Goal: Task Accomplishment & Management: Use online tool/utility

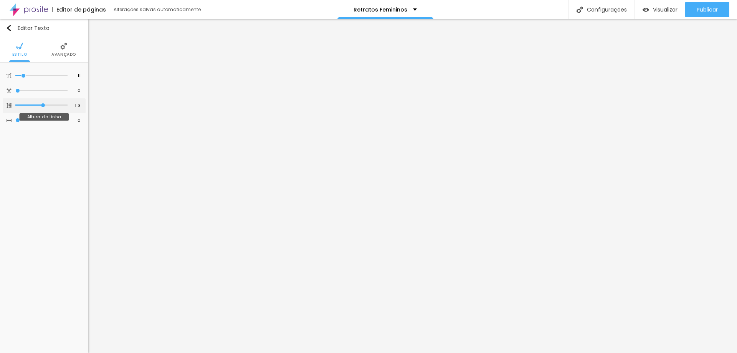
type input "1.2"
type input "1.1"
type input "1"
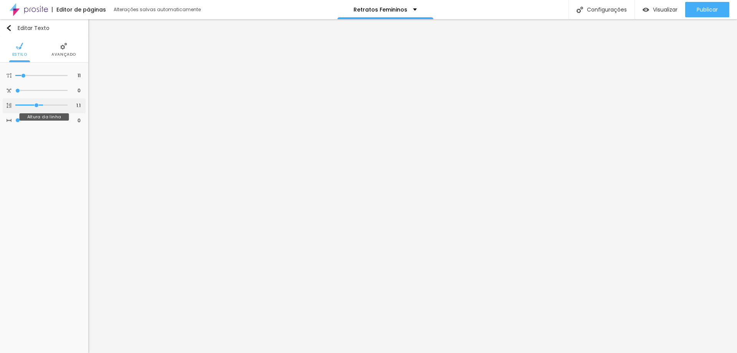
type input "1"
type input "0.9"
type input "0.8"
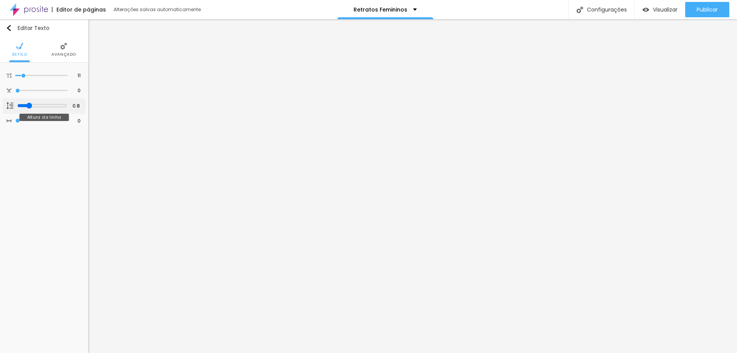
type input "0.7"
type input "0.6"
type input "0.5"
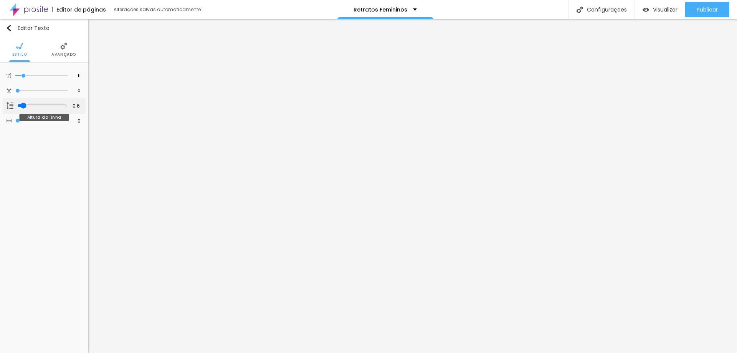
type input "0.5"
type input "0.6"
type input "0.7"
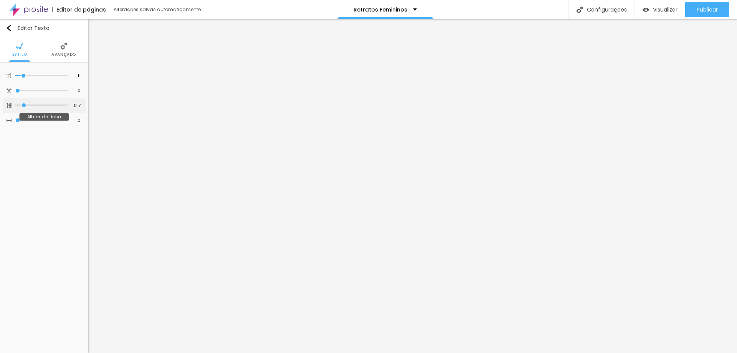
type input "0.8"
type input "1"
type input "1.2"
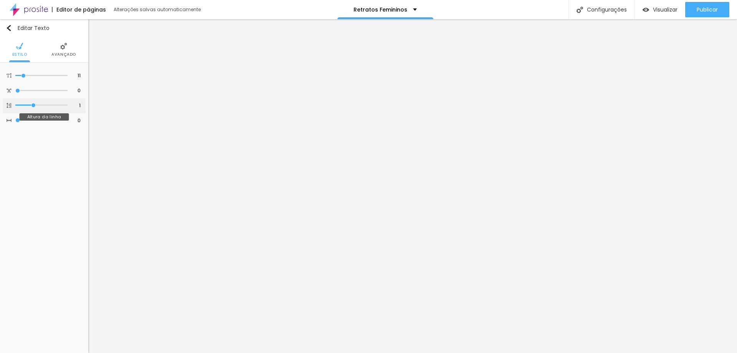
type input "1.2"
type input "1.3"
type input "1.5"
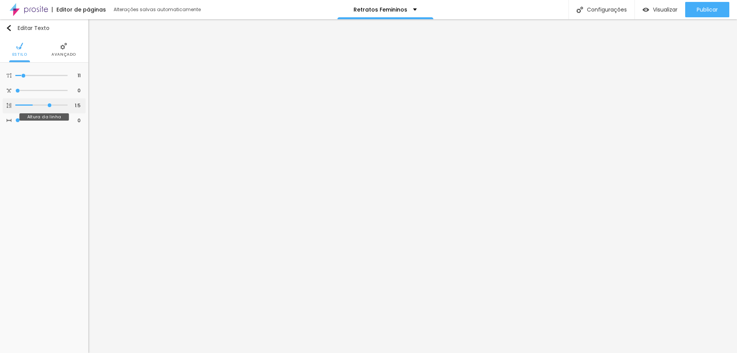
type input "1.6"
type input "1.8"
type input "1.9"
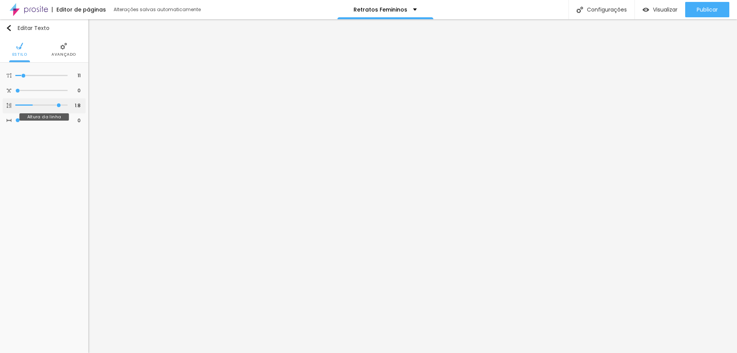
type input "1.9"
type input "2"
type input "1.6"
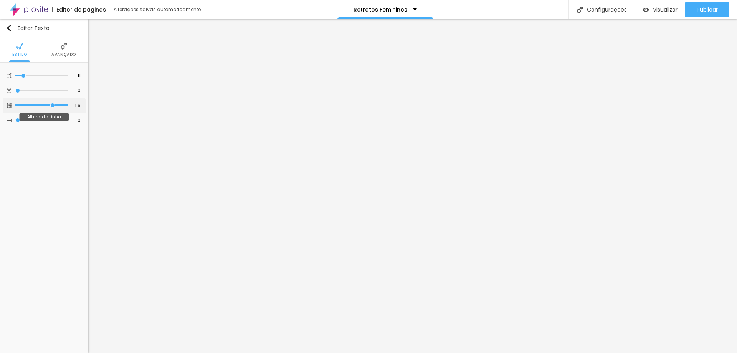
type input "1.3"
type input "0.9"
type input "0.5"
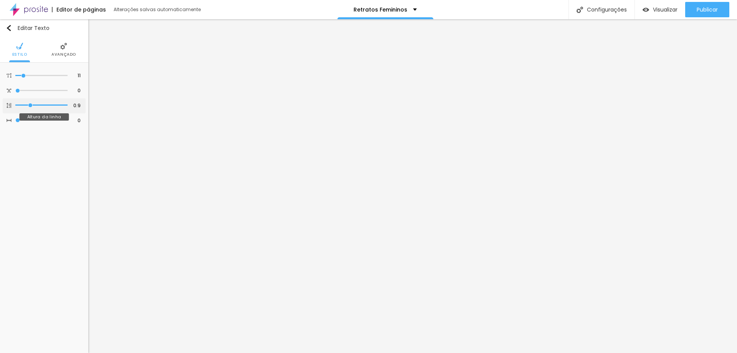
type input "0.5"
drag, startPoint x: 43, startPoint y: 104, endPoint x: 0, endPoint y: 106, distance: 43.0
type input "0.5"
click at [15, 106] on input "range" at bounding box center [41, 105] width 52 height 4
click at [60, 48] on li "Avançado" at bounding box center [63, 49] width 25 height 25
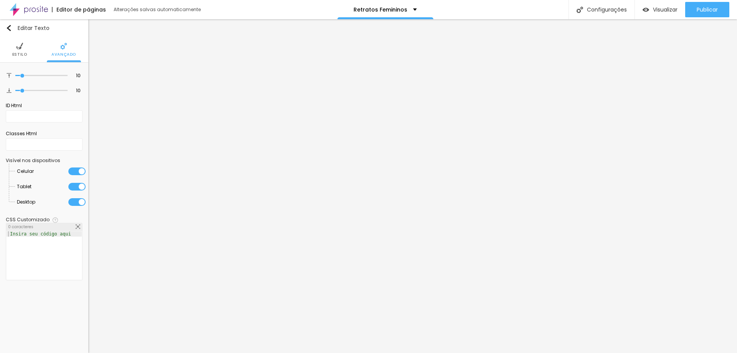
click at [20, 46] on img at bounding box center [19, 46] width 7 height 7
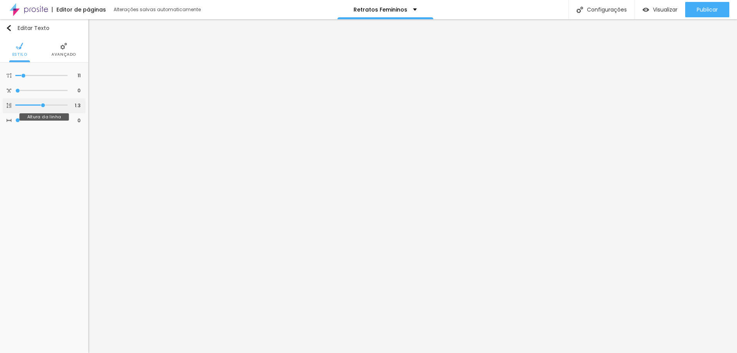
type input "1.2"
type input "1.1"
type input "1"
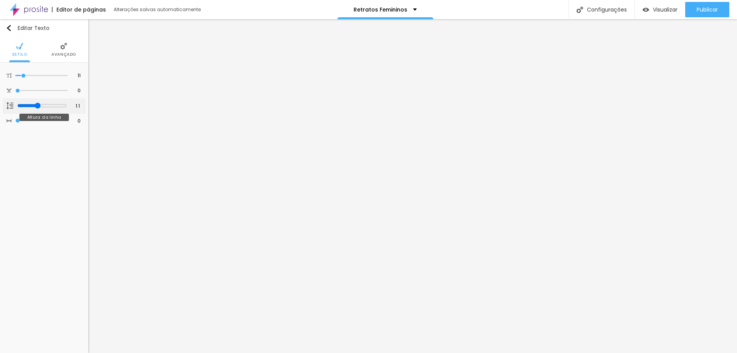
type input "1"
type input "0.8"
type input "0.6"
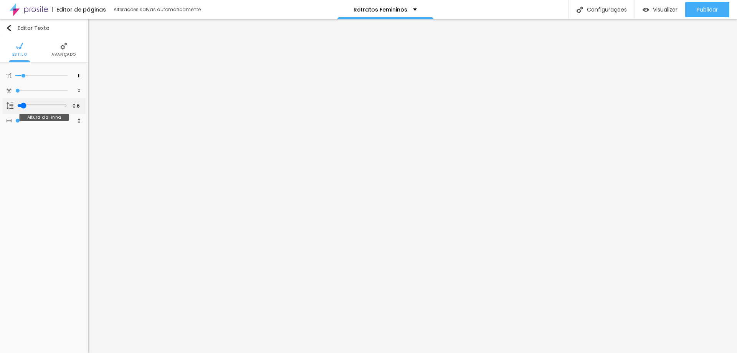
type input "0.5"
drag, startPoint x: 43, startPoint y: 105, endPoint x: 71, endPoint y: 116, distance: 30.9
type input "0.5"
click at [15, 107] on input "range" at bounding box center [41, 105] width 52 height 4
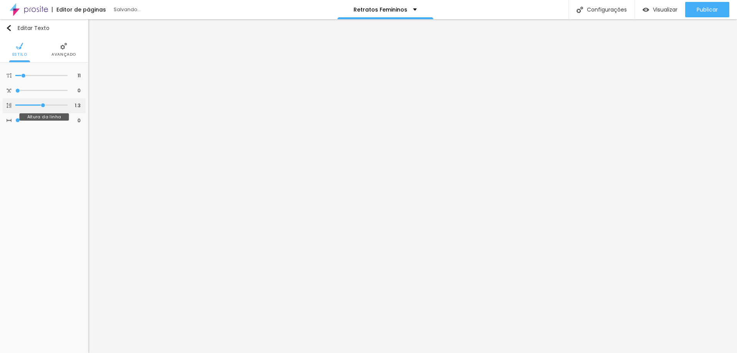
type input "1.2"
type input "1"
type input "0.9"
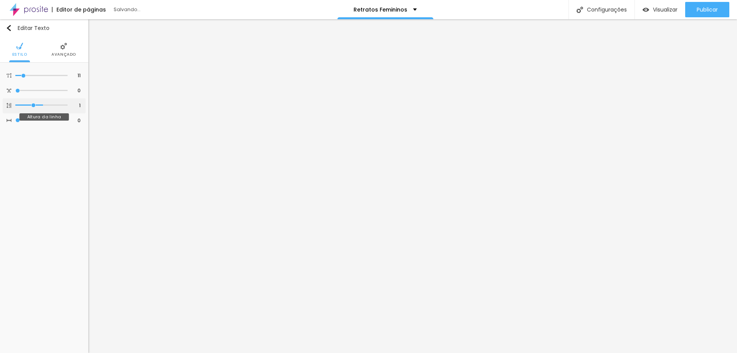
type input "0.9"
type input "0.7"
type input "0.5"
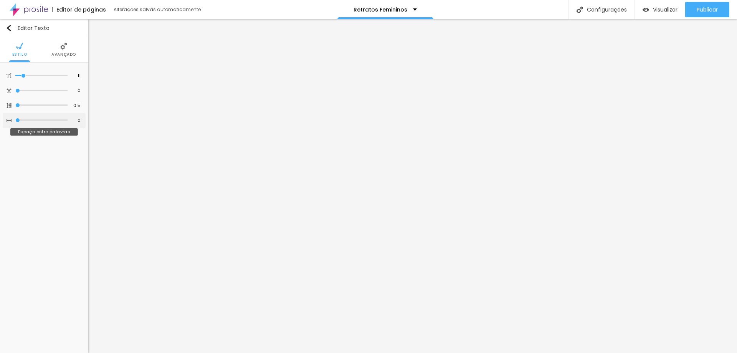
drag, startPoint x: 42, startPoint y: 104, endPoint x: 33, endPoint y: 120, distance: 17.9
type input "0.5"
click at [15, 103] on input "range" at bounding box center [41, 105] width 52 height 4
type input "1.2"
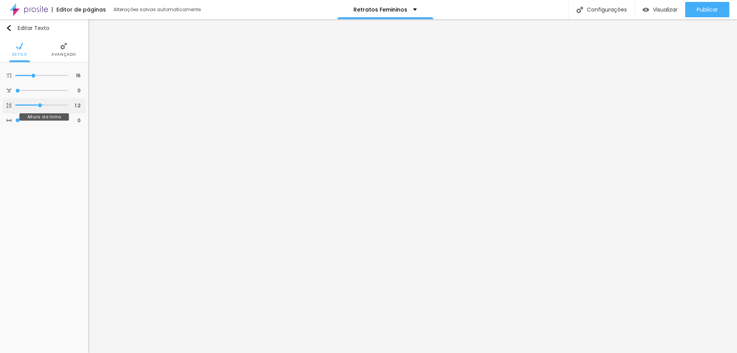
type input "1.1"
type input "1"
type input "0.9"
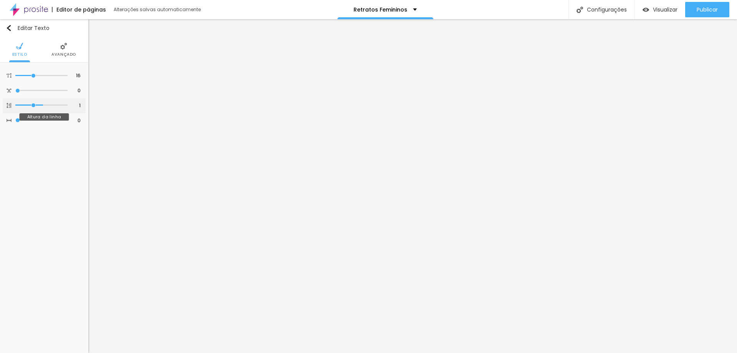
type input "0.9"
type input "0.8"
type input "0.7"
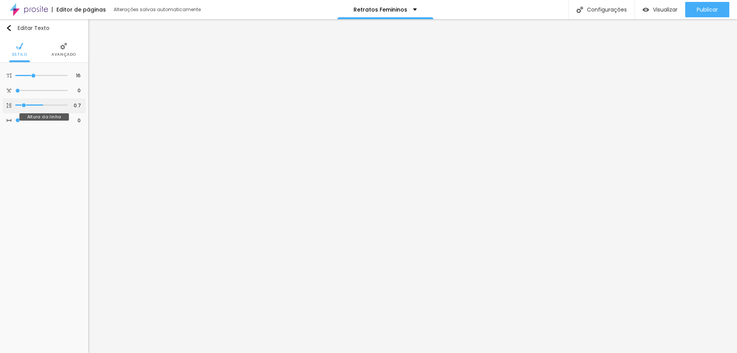
type input "0.6"
type input "0.5"
drag, startPoint x: 41, startPoint y: 102, endPoint x: 87, endPoint y: 117, distance: 49.1
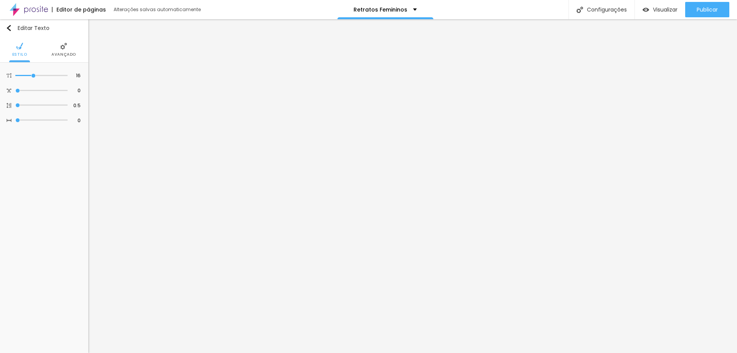
type input "0.5"
click at [15, 103] on input "range" at bounding box center [41, 105] width 52 height 4
type input "1.2"
type input "1.1"
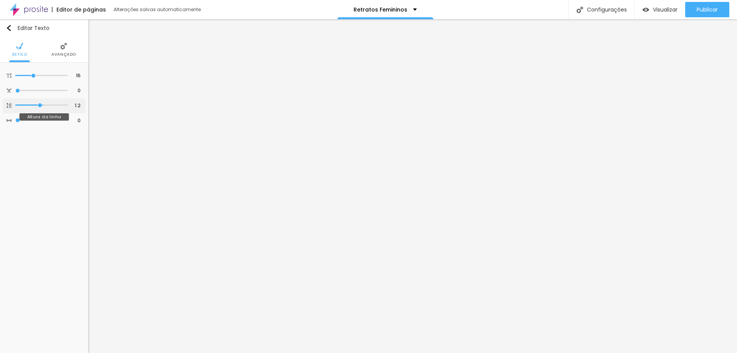
type input "1.1"
type input "1"
type input "0.8"
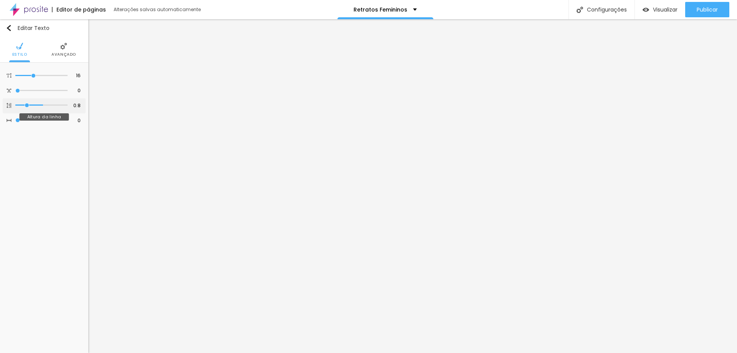
type input "0.6"
type input "0.5"
drag, startPoint x: 43, startPoint y: 106, endPoint x: 73, endPoint y: 108, distance: 29.7
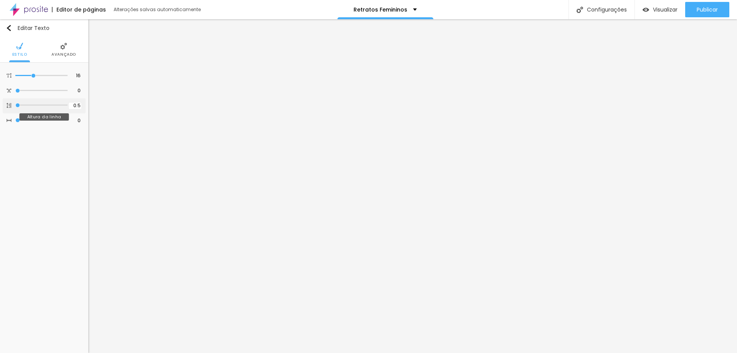
type input "0.5"
click at [15, 103] on input "range" at bounding box center [41, 105] width 52 height 4
type input "1.4"
type input "1.3"
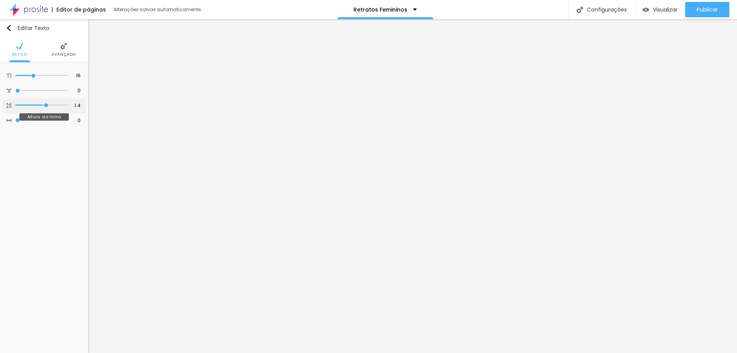
type input "1.3"
type input "1.2"
type input "1.1"
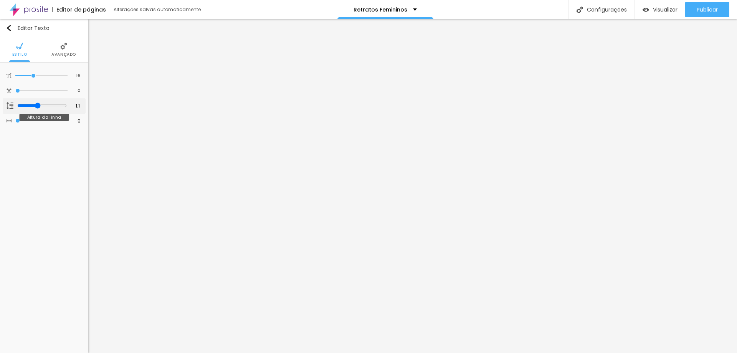
type input "1"
type input "0.9"
type input "0.7"
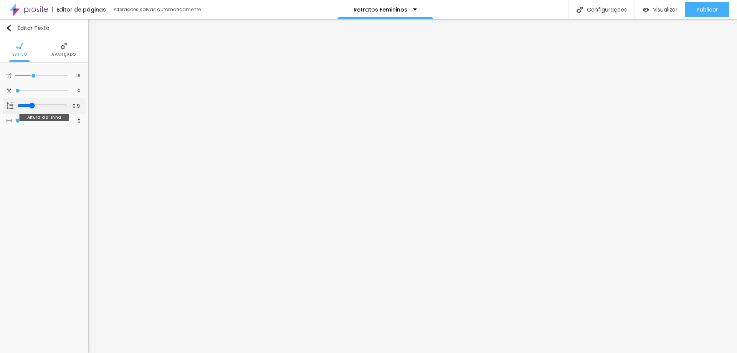
type input "0.7"
type input "0.6"
type input "0.5"
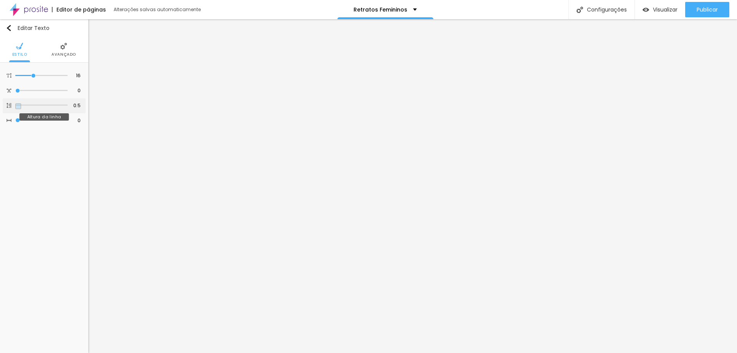
drag, startPoint x: 44, startPoint y: 104, endPoint x: 0, endPoint y: 101, distance: 44.2
type input "0.5"
click at [15, 103] on input "range" at bounding box center [41, 105] width 52 height 4
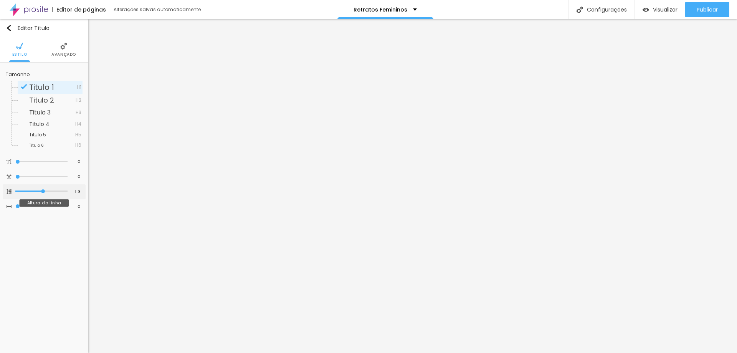
type input "1.2"
type input "1"
type input "0.9"
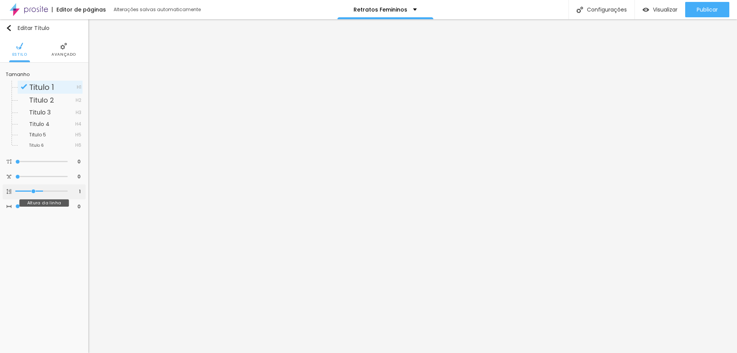
type input "0.9"
type input "0.7"
type input "0.6"
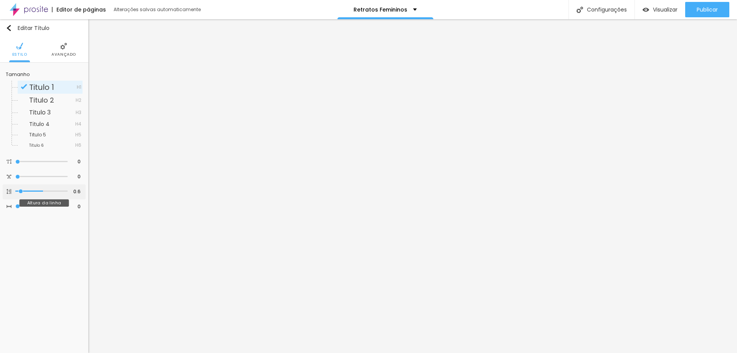
type input "0.5"
drag, startPoint x: 43, startPoint y: 190, endPoint x: 73, endPoint y: 180, distance: 32.3
type input "0.5"
click at [15, 189] on input "range" at bounding box center [41, 191] width 52 height 4
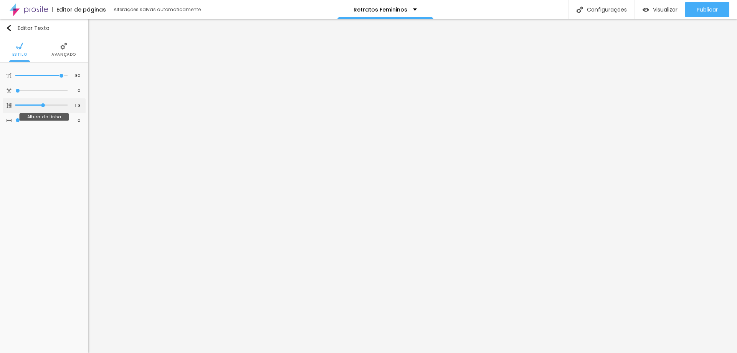
type input "1.2"
type input "1.1"
type input "1"
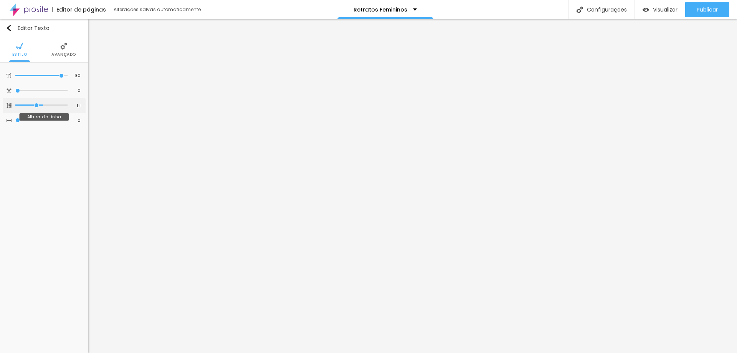
type input "1"
type input "0.8"
type input "0.6"
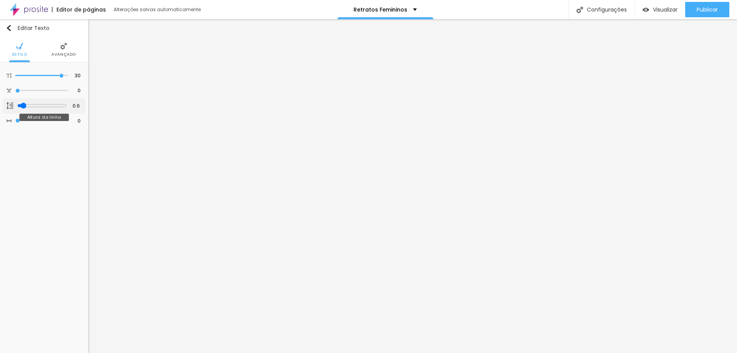
type input "0.5"
drag, startPoint x: 36, startPoint y: 105, endPoint x: 78, endPoint y: 133, distance: 50.5
type input "0.5"
click at [15, 105] on input "range" at bounding box center [41, 105] width 52 height 4
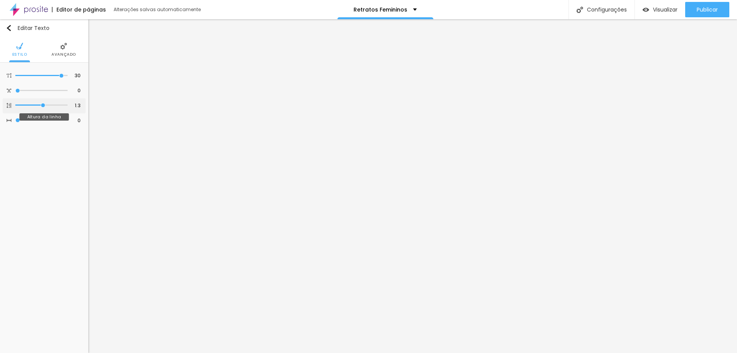
type input "1.2"
type input "1.1"
type input "0.9"
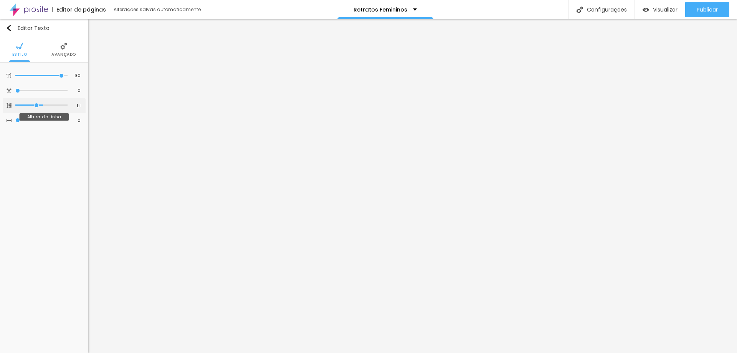
type input "0.9"
type input "0.6"
type input "0.5"
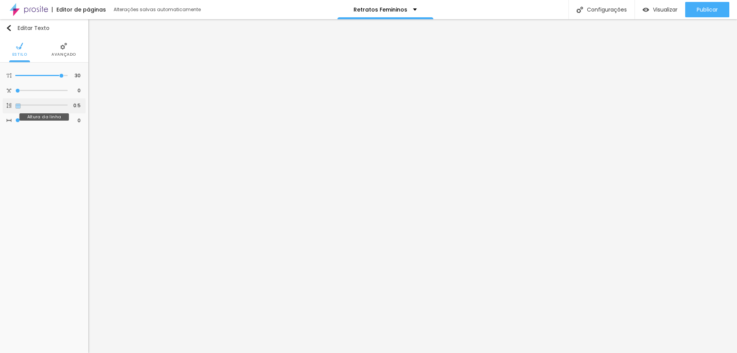
drag, startPoint x: 40, startPoint y: 105, endPoint x: 45, endPoint y: 109, distance: 6.1
type input "0.5"
click at [15, 103] on input "range" at bounding box center [41, 105] width 52 height 4
type input "1.2"
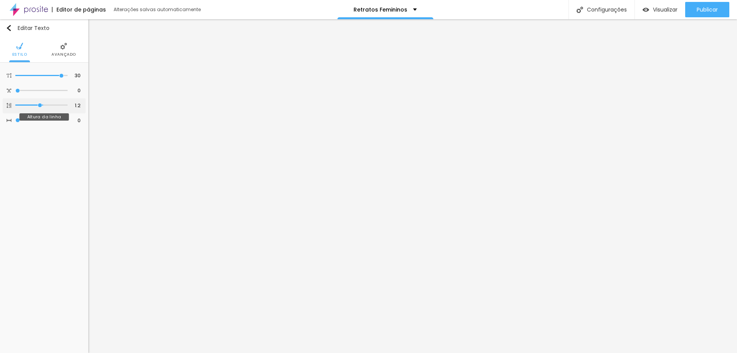
type input "1"
type input "0.9"
type input "0.6"
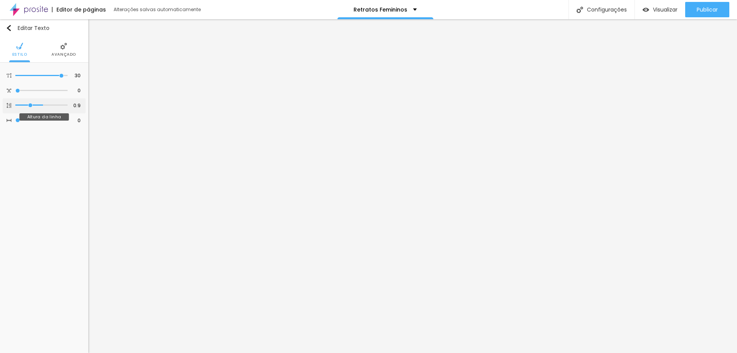
type input "0.6"
type input "0.5"
drag, startPoint x: 41, startPoint y: 106, endPoint x: 0, endPoint y: 95, distance: 42.7
type input "0.5"
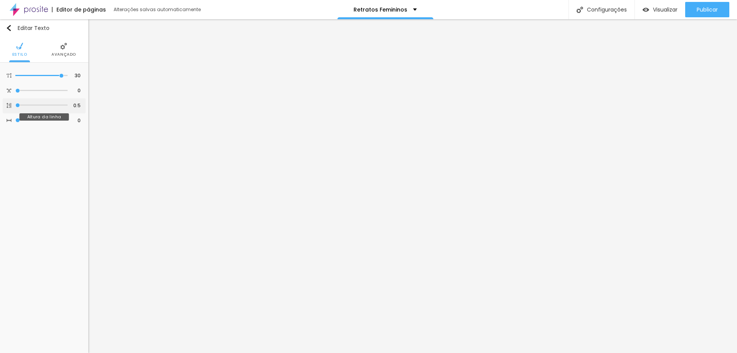
click at [15, 103] on input "range" at bounding box center [41, 105] width 52 height 4
type input "1.2"
type input "1.1"
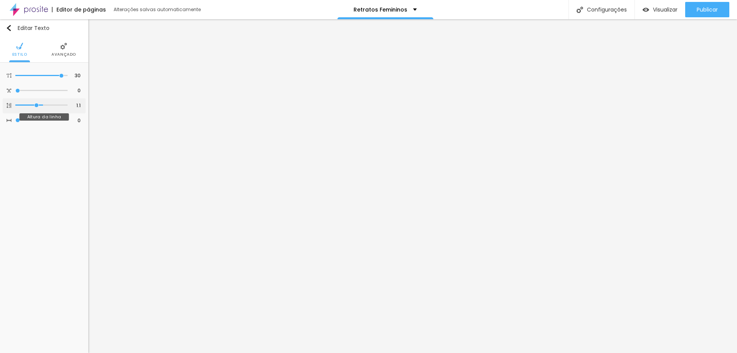
type input "0.8"
type input "0.6"
type input "0.5"
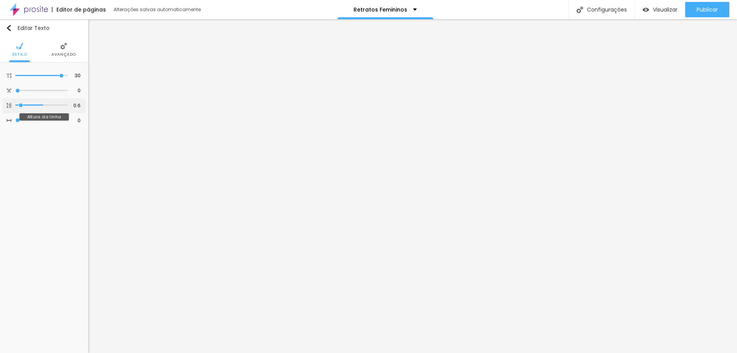
type input "0.5"
drag, startPoint x: 41, startPoint y: 104, endPoint x: 0, endPoint y: 91, distance: 42.6
type input "0.5"
click at [15, 103] on input "range" at bounding box center [41, 105] width 52 height 4
type input "1.2"
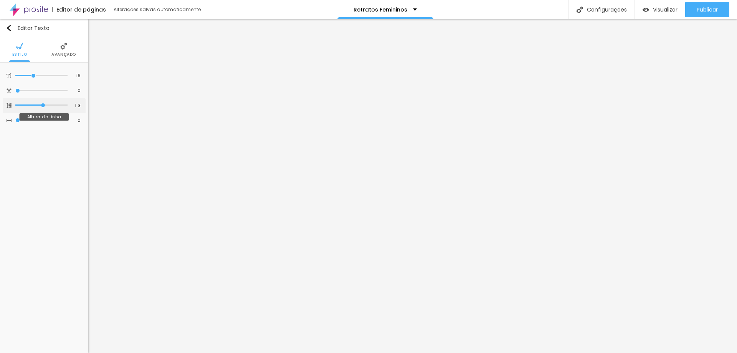
type input "1.2"
type input "1"
type input "0.8"
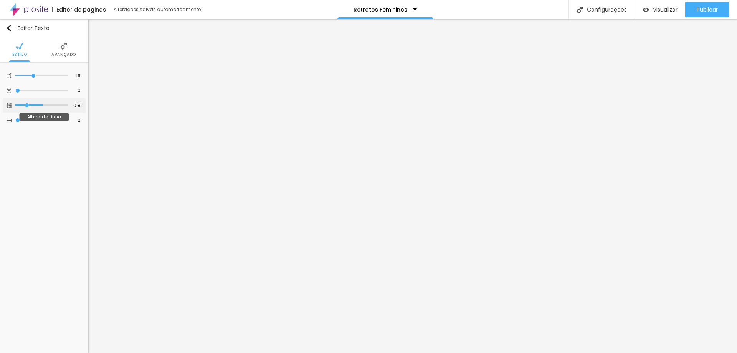
type input "0.6"
type input "0.5"
drag, startPoint x: 11, startPoint y: 105, endPoint x: 0, endPoint y: 103, distance: 11.3
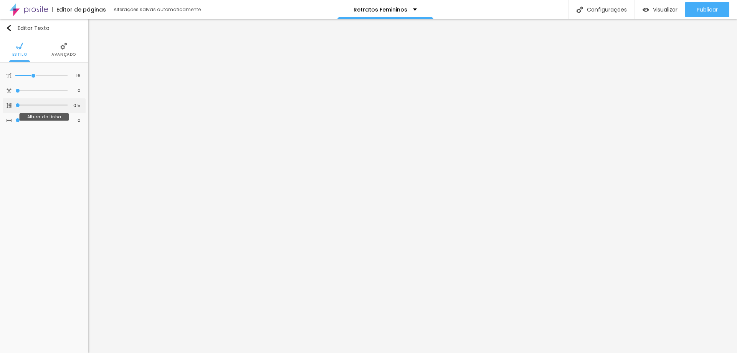
type input "0.5"
click at [15, 103] on input "range" at bounding box center [41, 105] width 52 height 4
click at [81, 103] on input "0.5" at bounding box center [74, 105] width 13 height 7
click at [82, 103] on div "0.5 Altura da linha" at bounding box center [44, 105] width 83 height 15
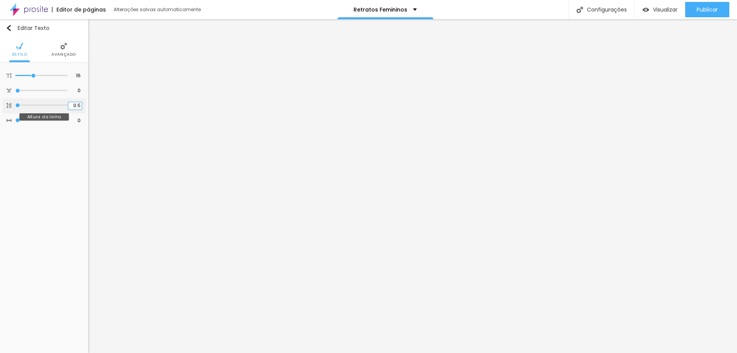
type input "1"
click at [77, 103] on input "1.3" at bounding box center [74, 105] width 13 height 7
type input "1"
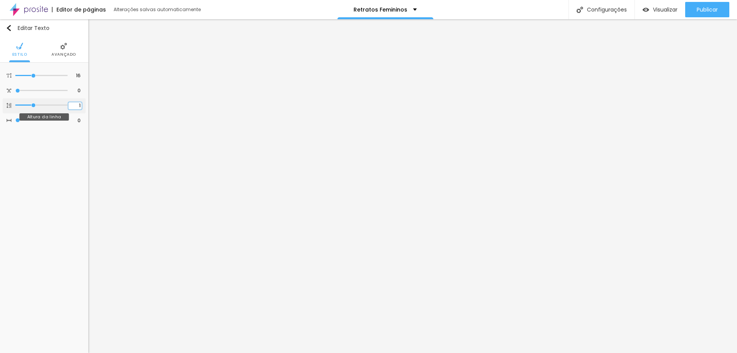
type input "1"
click at [81, 107] on input "1" at bounding box center [74, 105] width 13 height 7
type input "1.3"
click at [80, 107] on input "1" at bounding box center [74, 105] width 13 height 7
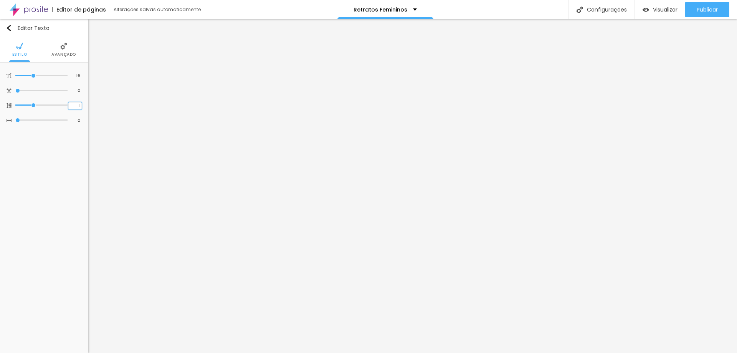
type input "1.3"
type input "1.2"
drag, startPoint x: 39, startPoint y: 104, endPoint x: 71, endPoint y: 126, distance: 37.9
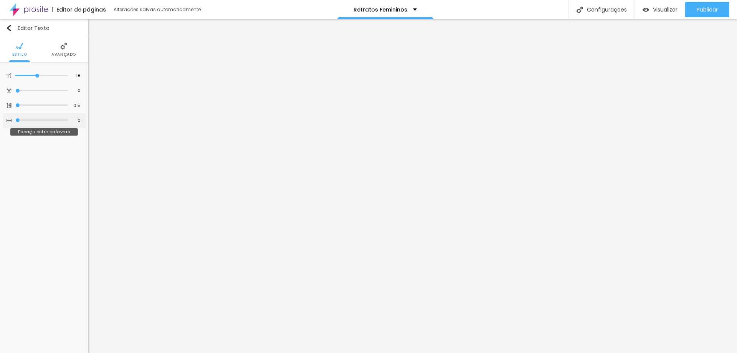
click at [15, 103] on input "range" at bounding box center [41, 105] width 52 height 4
drag, startPoint x: 41, startPoint y: 105, endPoint x: 9, endPoint y: 102, distance: 32.4
click at [15, 103] on input "range" at bounding box center [41, 105] width 52 height 4
drag, startPoint x: 35, startPoint y: 106, endPoint x: 0, endPoint y: 102, distance: 35.2
click at [15, 103] on input "range" at bounding box center [41, 105] width 52 height 4
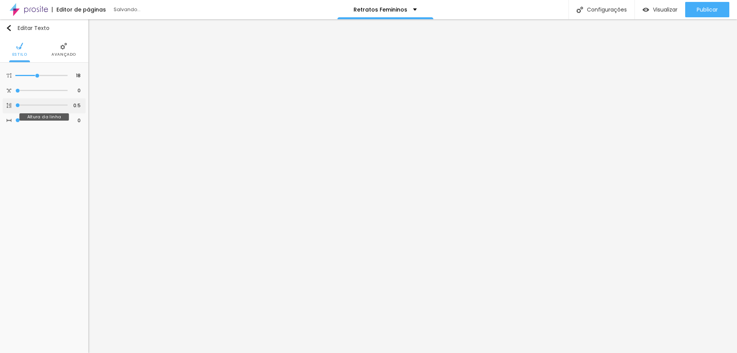
drag, startPoint x: 40, startPoint y: 104, endPoint x: 0, endPoint y: 105, distance: 39.6
click at [15, 105] on input "range" at bounding box center [41, 105] width 52 height 4
